Goal: Information Seeking & Learning: Find specific fact

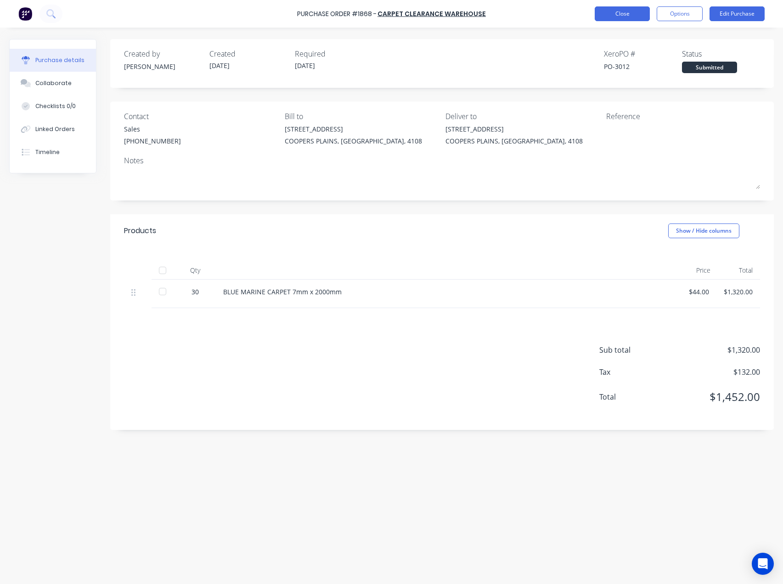
click at [621, 8] on button "Close" at bounding box center [622, 13] width 55 height 15
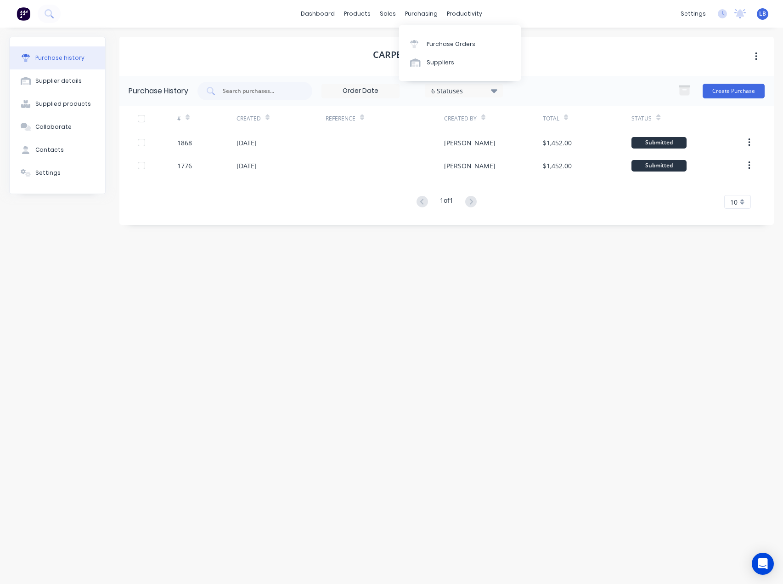
drag, startPoint x: 411, startPoint y: 12, endPoint x: 419, endPoint y: 34, distance: 23.0
click at [411, 12] on div "purchasing" at bounding box center [422, 14] width 42 height 14
click at [429, 47] on div "Purchase Orders" at bounding box center [451, 44] width 49 height 8
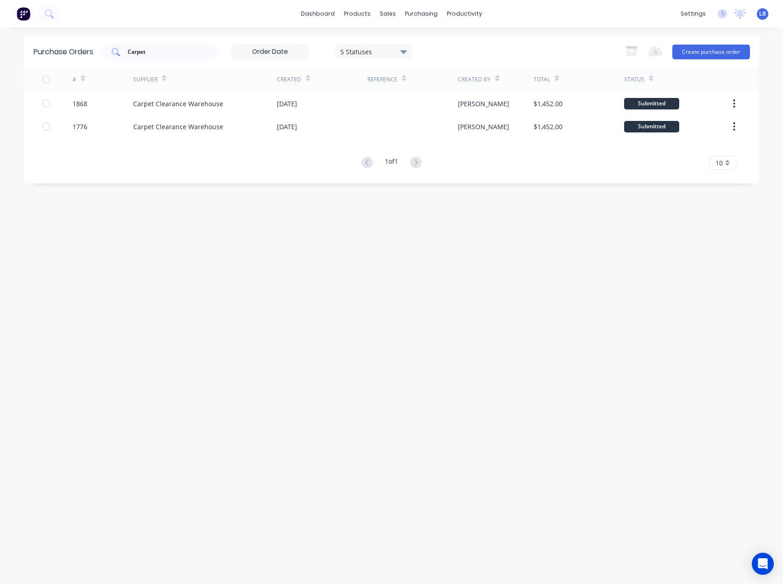
click at [185, 47] on input "Carpet" at bounding box center [165, 51] width 76 height 9
drag, startPoint x: 175, startPoint y: 51, endPoint x: 91, endPoint y: 39, distance: 84.6
click at [91, 39] on div "Purchase Orders Carpet 5 Statuses 5 Statuses Export to Excel (XLSX) Create purc…" at bounding box center [391, 52] width 735 height 30
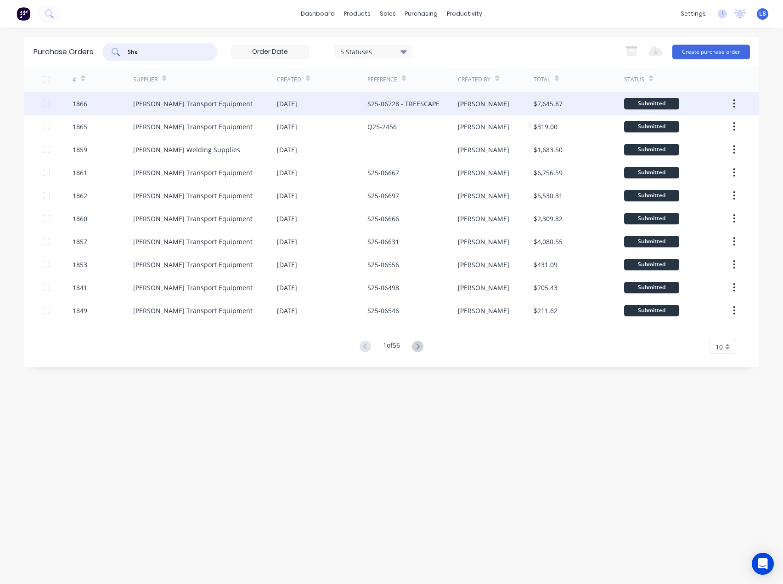
type input "She"
click at [174, 109] on div "Shephard Transport Equipment" at bounding box center [205, 103] width 144 height 23
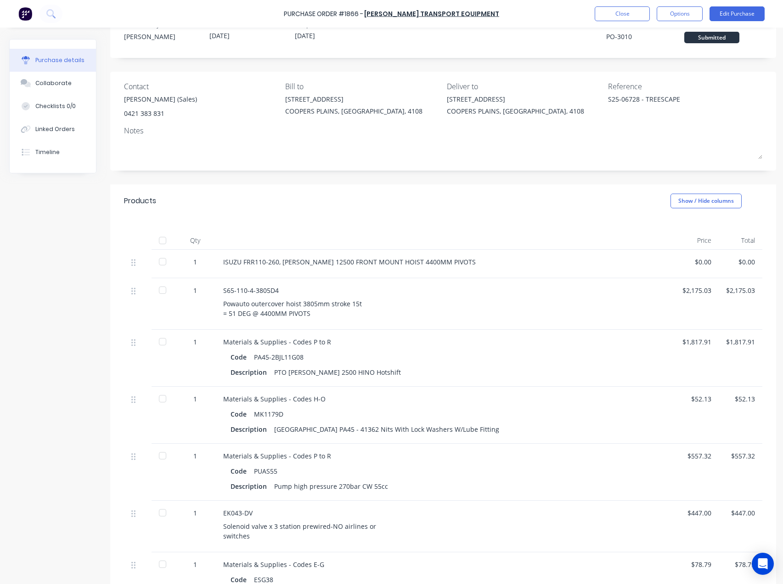
scroll to position [46, 0]
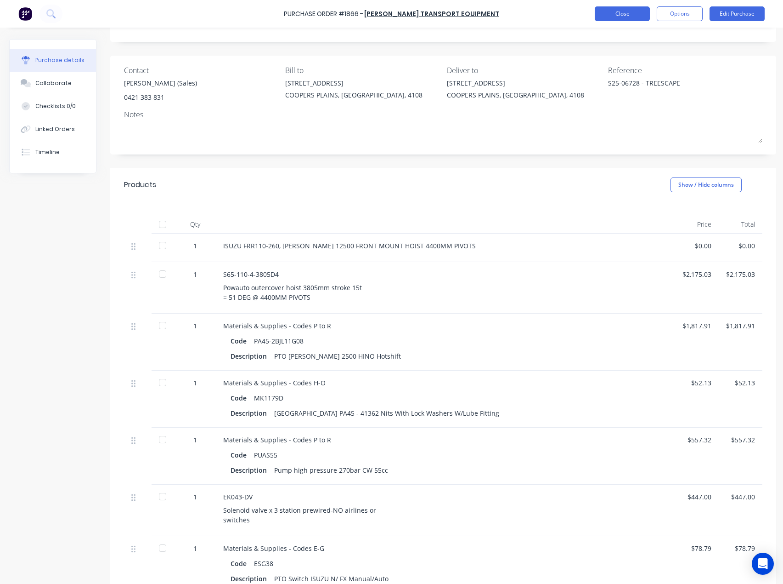
click at [626, 10] on button "Close" at bounding box center [622, 13] width 55 height 15
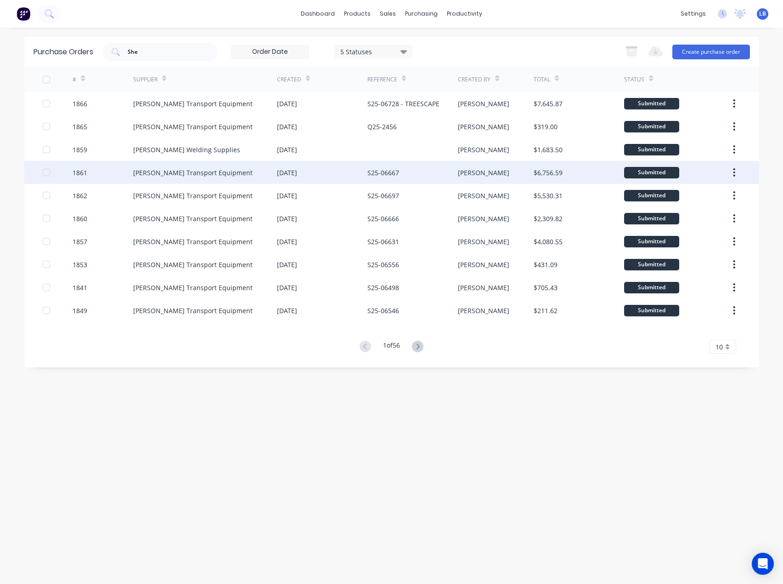
click at [379, 174] on div "S25-06667" at bounding box center [384, 173] width 32 height 10
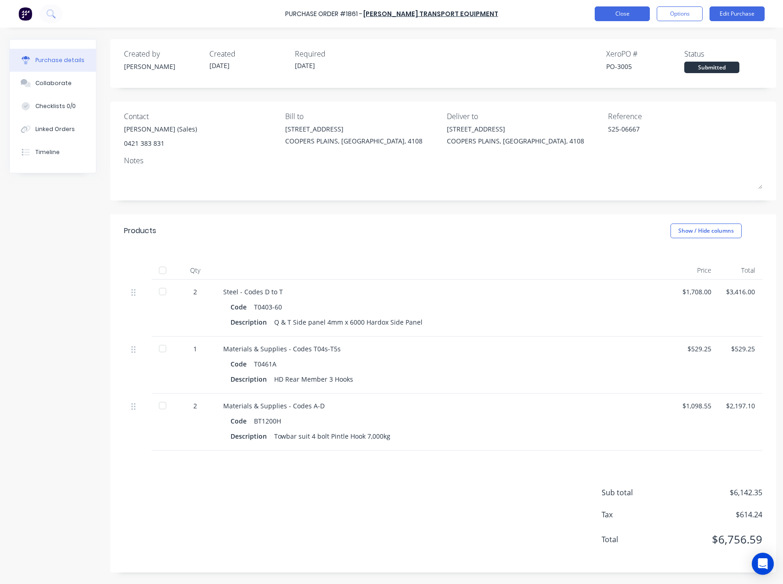
click at [600, 13] on button "Close" at bounding box center [622, 13] width 55 height 15
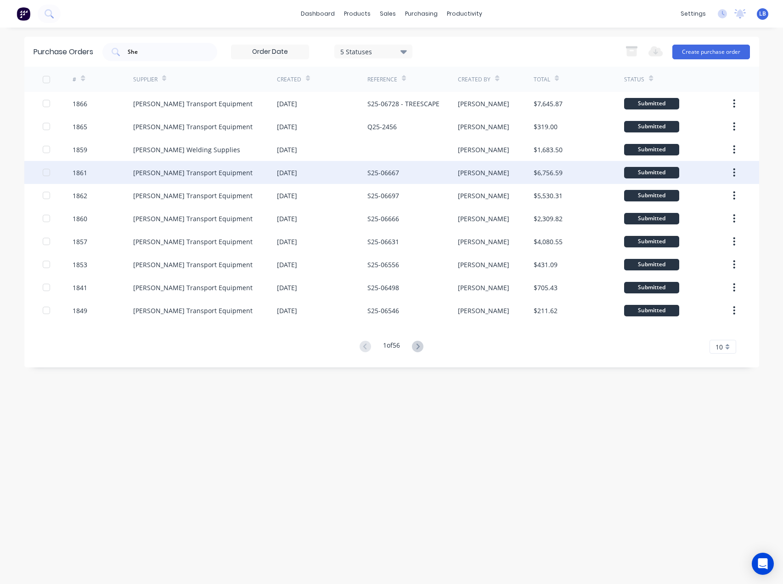
click at [187, 172] on div "Shephard Transport Equipment" at bounding box center [192, 173] width 119 height 10
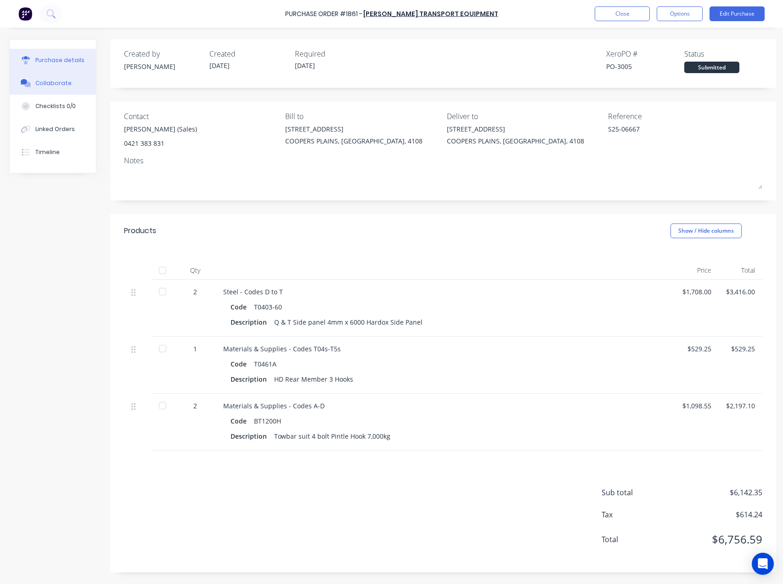
click at [53, 80] on div "Collaborate" at bounding box center [53, 83] width 36 height 8
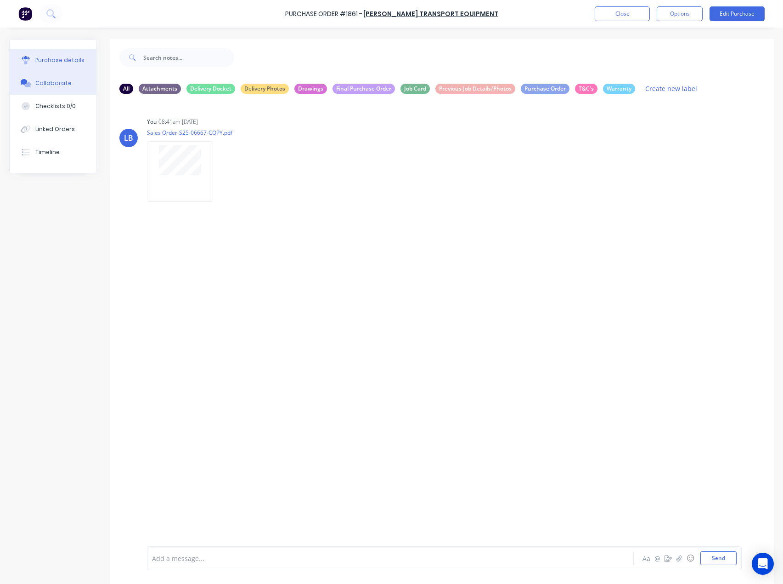
click at [56, 62] on div "Purchase details" at bounding box center [59, 60] width 49 height 8
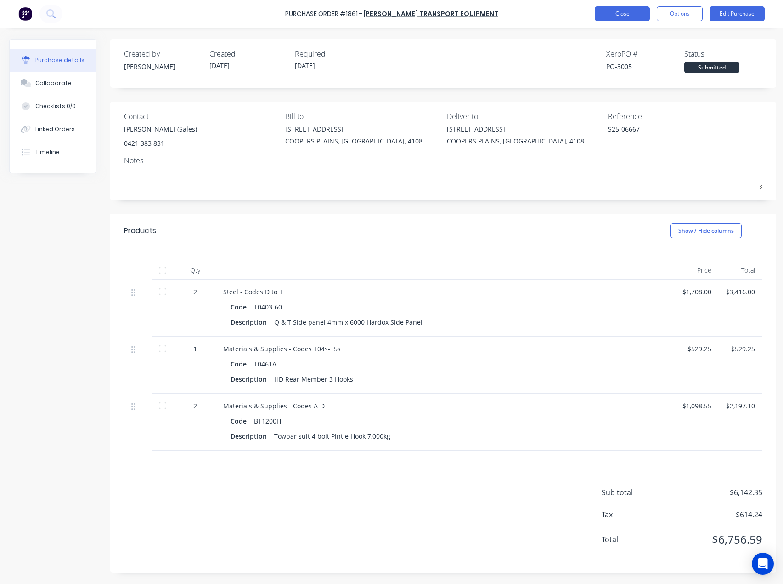
click at [623, 13] on button "Close" at bounding box center [622, 13] width 55 height 15
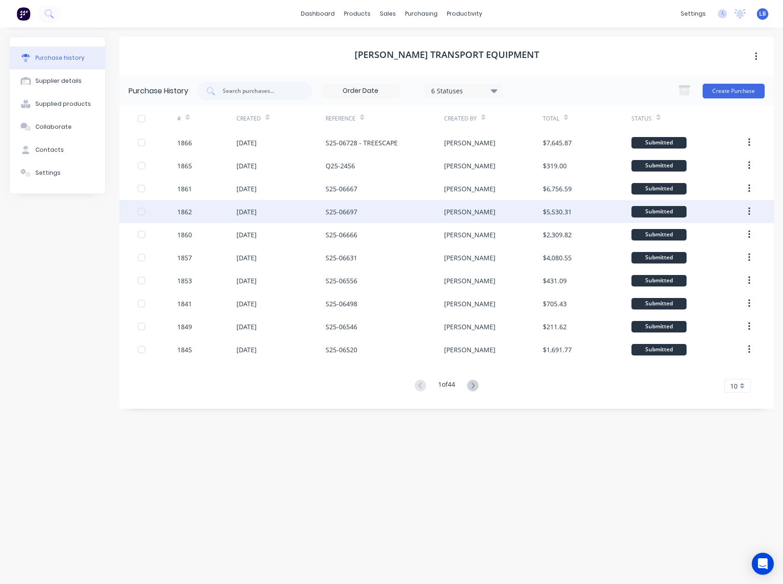
click at [444, 210] on div "Lizzie" at bounding box center [469, 212] width 51 height 10
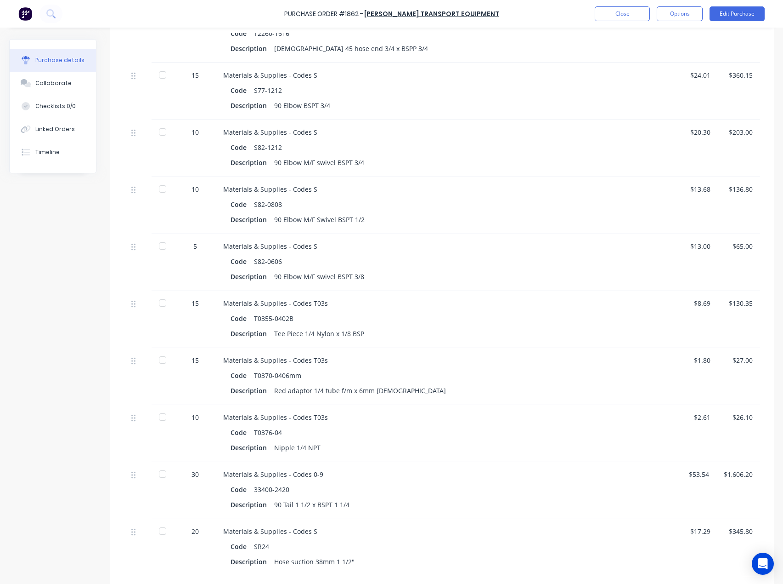
scroll to position [322, 0]
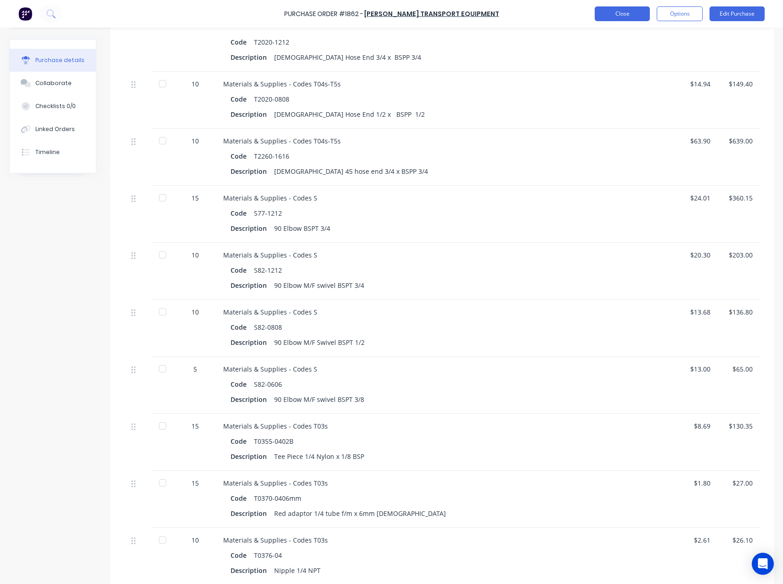
click at [612, 11] on button "Close" at bounding box center [622, 13] width 55 height 15
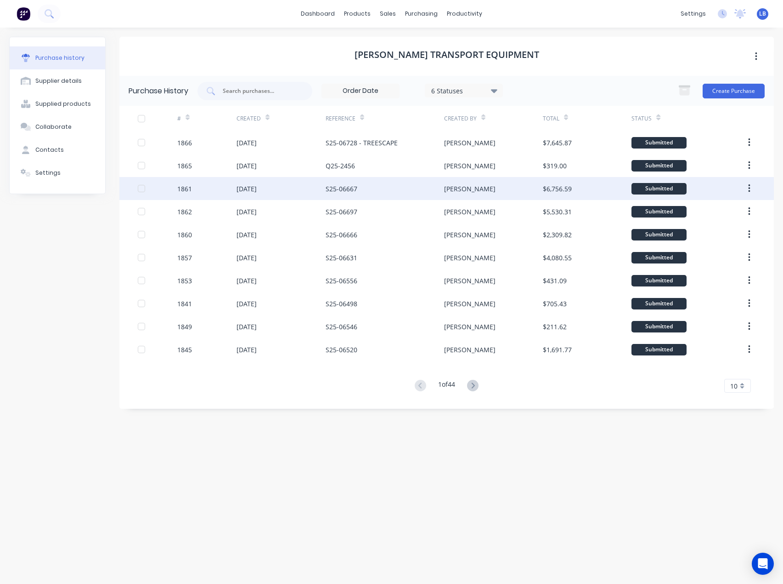
click at [346, 187] on div "S25-06667" at bounding box center [342, 189] width 32 height 10
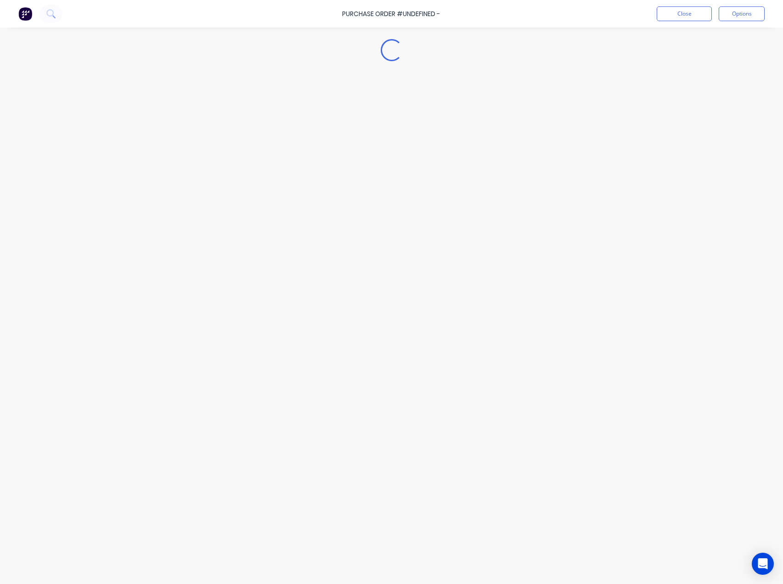
type textarea "x"
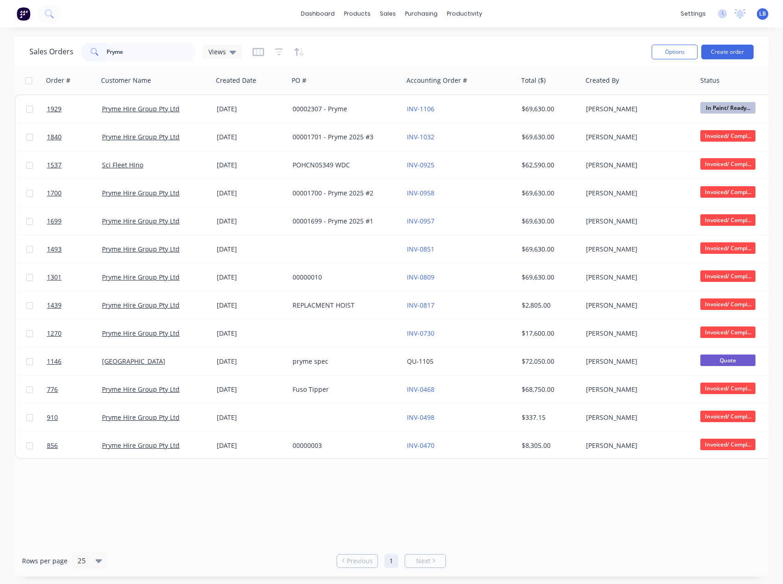
drag, startPoint x: 136, startPoint y: 51, endPoint x: 50, endPoint y: 28, distance: 89.8
click at [55, 33] on div "dashboard products sales purchasing productivity dashboard products Product Cat…" at bounding box center [391, 292] width 783 height 584
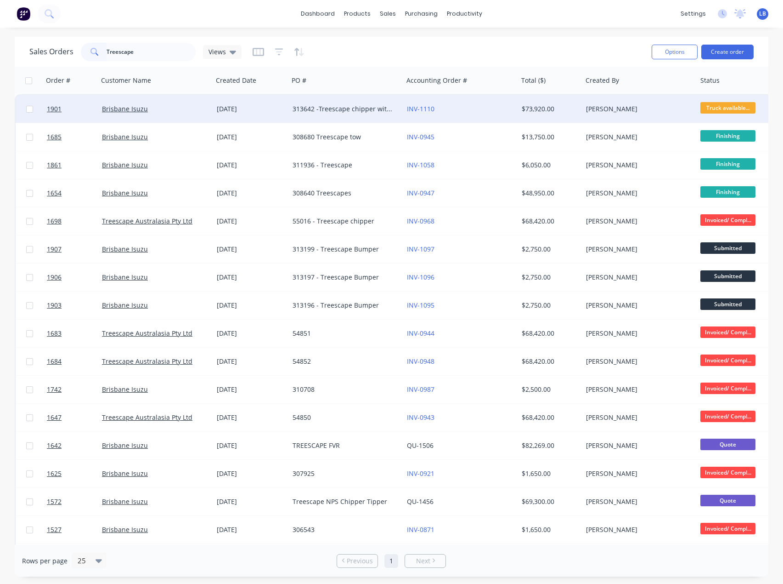
type input "Treescape"
click at [351, 113] on div "313642 -Treescape chipper with box" at bounding box center [346, 109] width 115 height 28
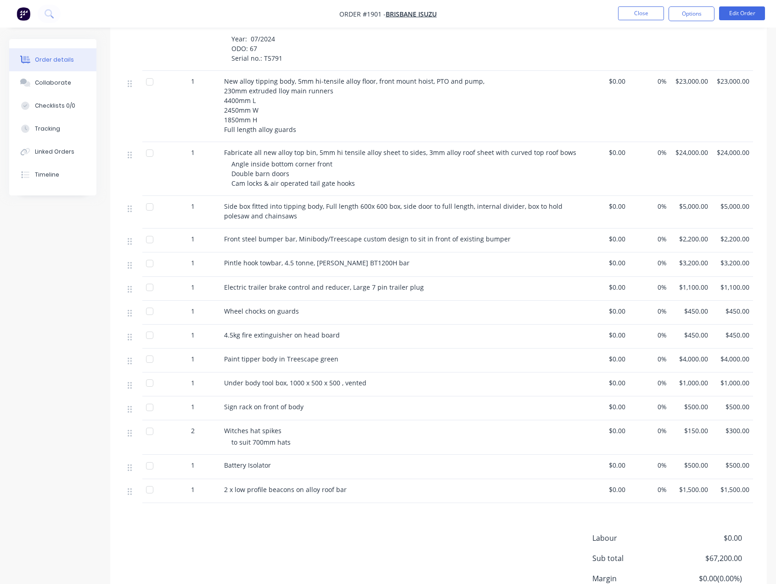
scroll to position [539, 0]
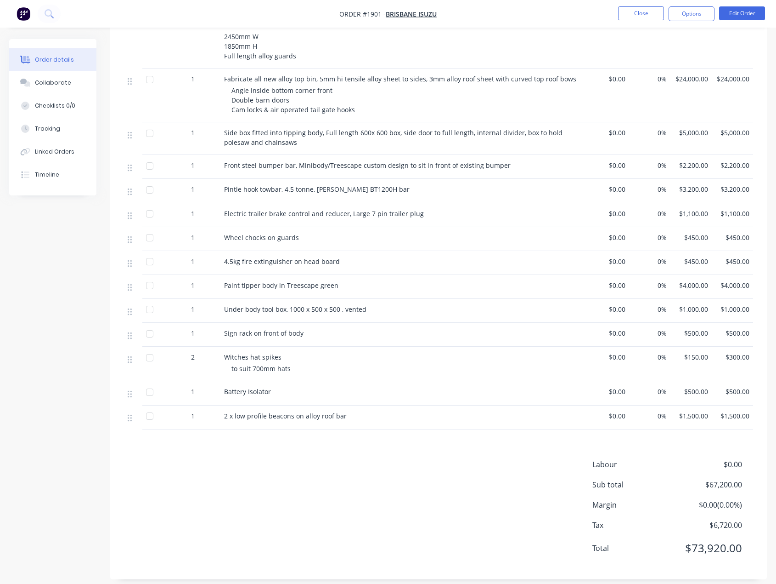
click at [314, 185] on span "Pintle hook towbar, 4.5 tonne, Bartlett BT1200H bar" at bounding box center [317, 189] width 186 height 9
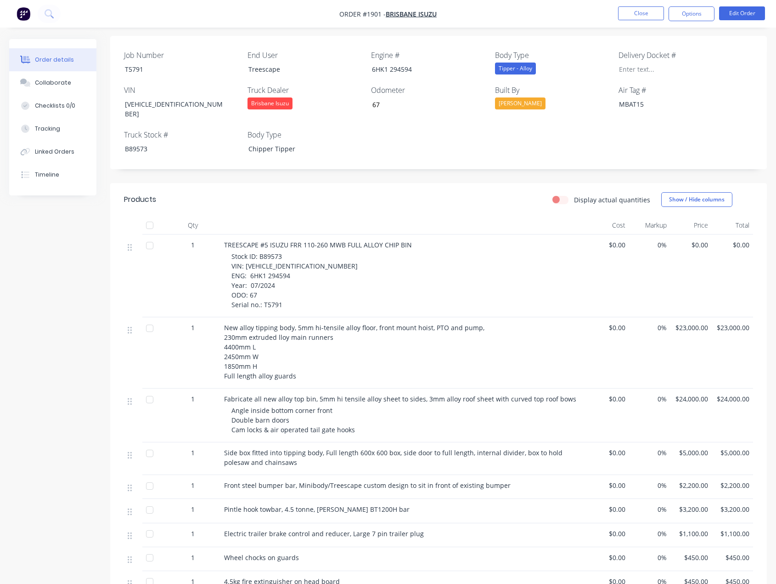
scroll to position [218, 0]
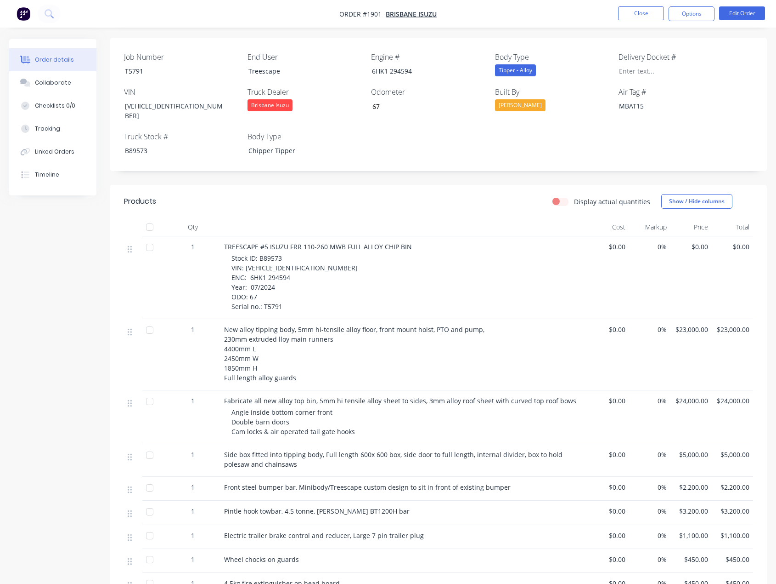
click at [280, 254] on span "Stock ID: B89573 VIN: JALFRR34LN7000439 ENG: 6HK1 294594 Year: 07/2024 ODO: 67 …" at bounding box center [295, 282] width 126 height 57
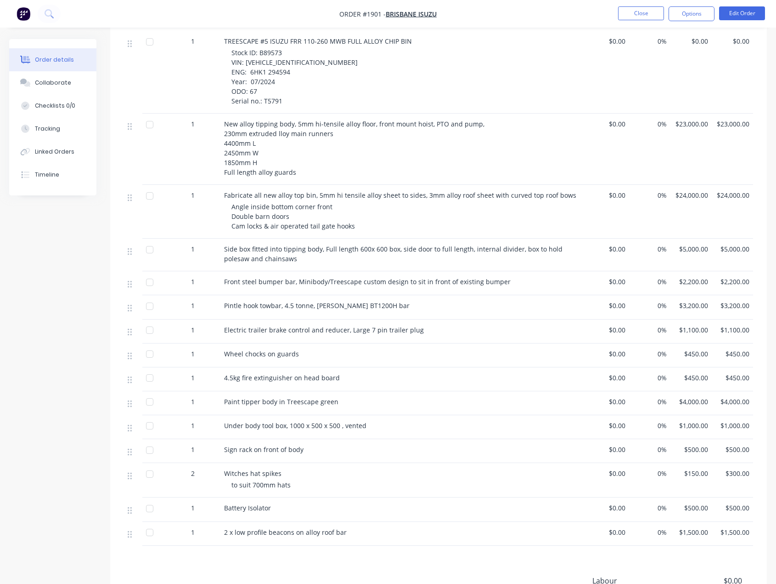
scroll to position [539, 0]
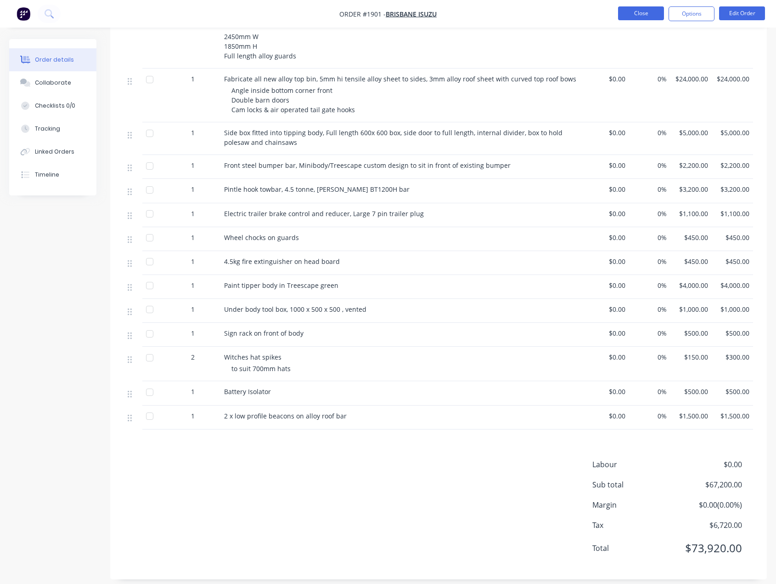
click at [654, 16] on button "Close" at bounding box center [641, 13] width 46 height 14
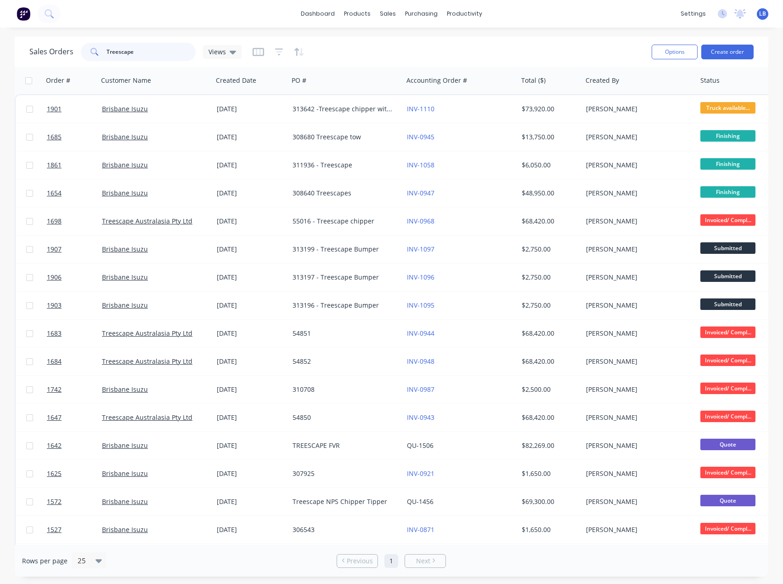
drag, startPoint x: 99, startPoint y: 63, endPoint x: 2, endPoint y: 65, distance: 96.5
click at [4, 67] on div "Sales Orders Treescape Views Options Create order Order # Customer Name Created…" at bounding box center [391, 306] width 783 height 539
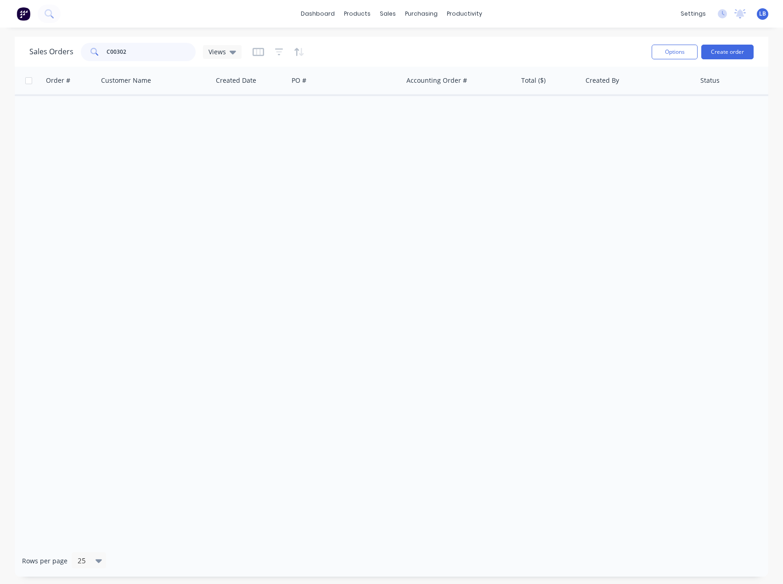
drag, startPoint x: 127, startPoint y: 55, endPoint x: 87, endPoint y: 53, distance: 40.0
click at [87, 54] on div "C00302" at bounding box center [138, 52] width 115 height 18
drag, startPoint x: 140, startPoint y: 49, endPoint x: 63, endPoint y: 51, distance: 76.3
click at [63, 51] on div "Sales Orders 314518 Views" at bounding box center [135, 52] width 212 height 18
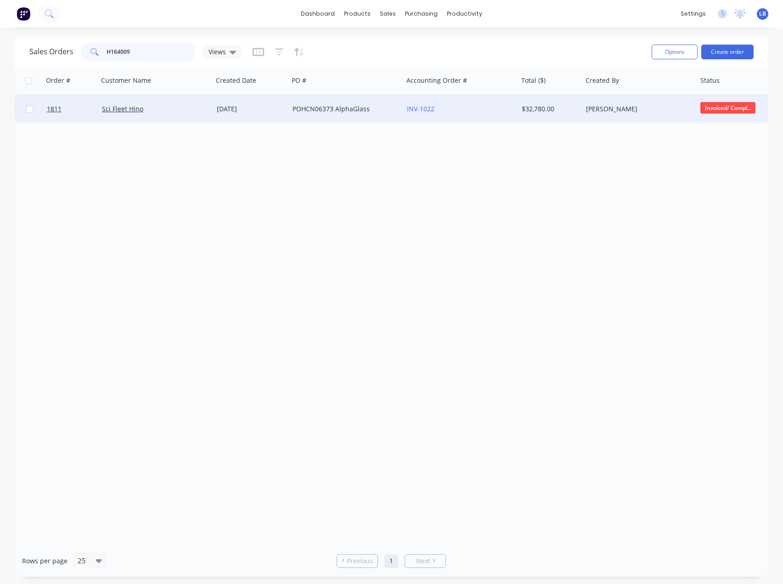
type input "H164009"
click at [182, 107] on div "Sci Fleet Hino" at bounding box center [153, 108] width 102 height 9
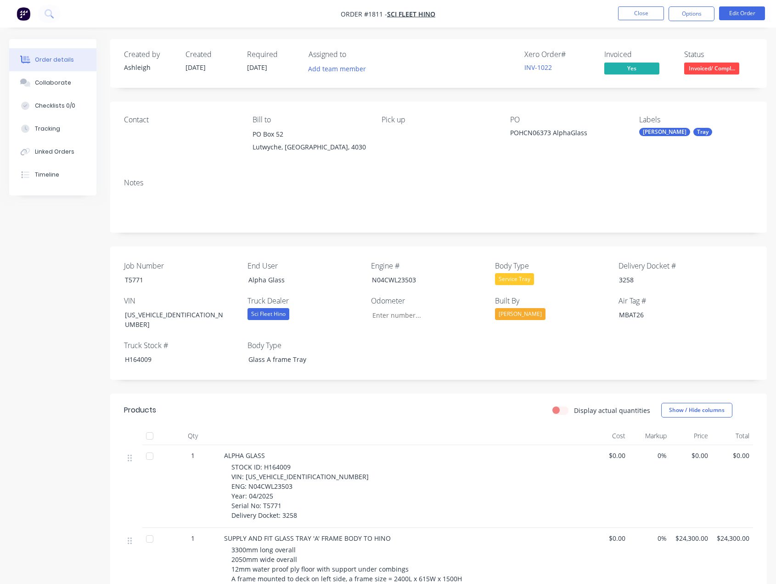
click at [284, 493] on div "STOCK ID: H164009 VIN: JHHTCS3F60K005771 ENG: N04CWL23503 Year: 04/2025 Serial …" at bounding box center [408, 491] width 353 height 58
drag, startPoint x: 284, startPoint y: 497, endPoint x: 232, endPoint y: 462, distance: 63.6
click at [232, 462] on div "STOCK ID: H164009 VIN: JHHTCS3F60K005771 ENG: N04CWL23503 Year: 04/2025 Serial …" at bounding box center [408, 491] width 353 height 58
copy span "STOCK ID: H164009 VIN: JHHTCS3F60K005771 ENG: N04CWL23503 Year: 04/2025 Serial …"
